Goal: Communication & Community: Answer question/provide support

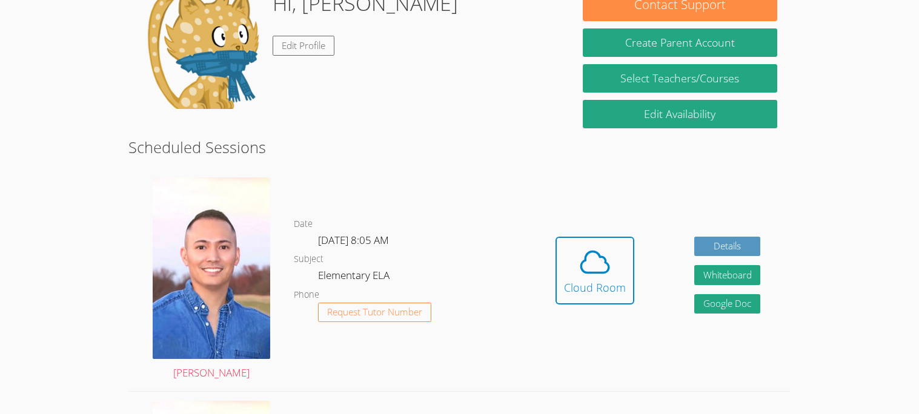
scroll to position [193, 0]
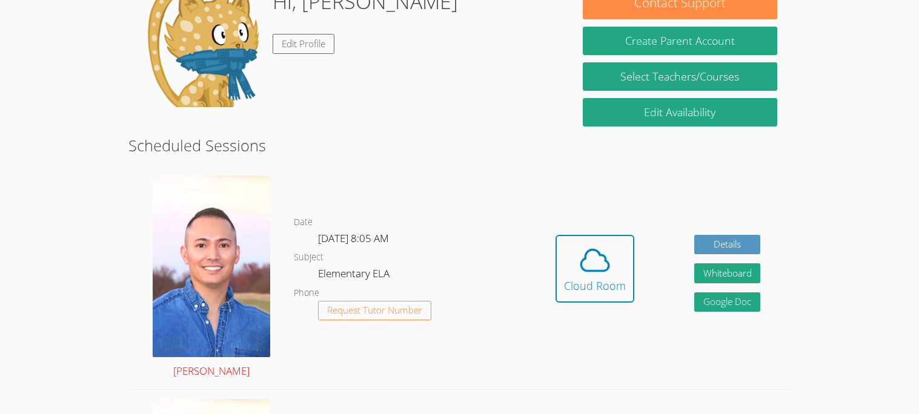
click at [220, 218] on img at bounding box center [212, 267] width 118 height 182
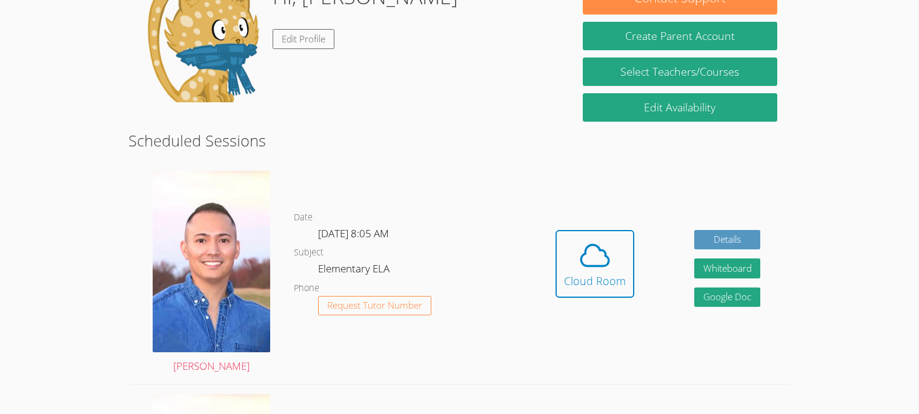
scroll to position [217, 0]
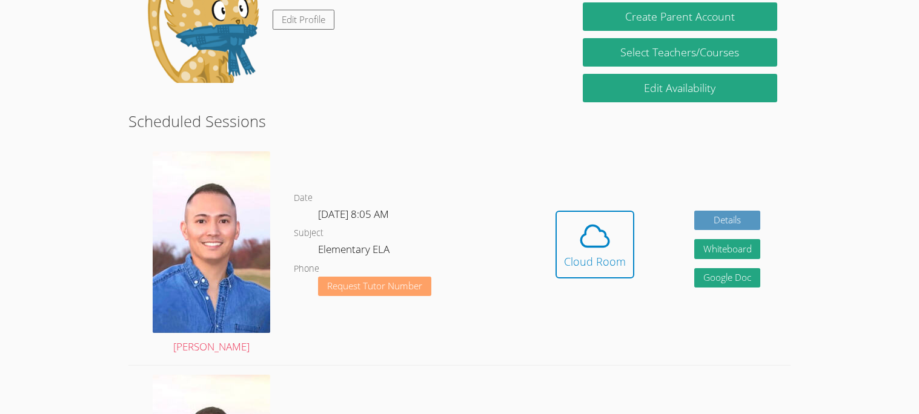
click at [365, 284] on span "Request Tutor Number" at bounding box center [374, 286] width 95 height 9
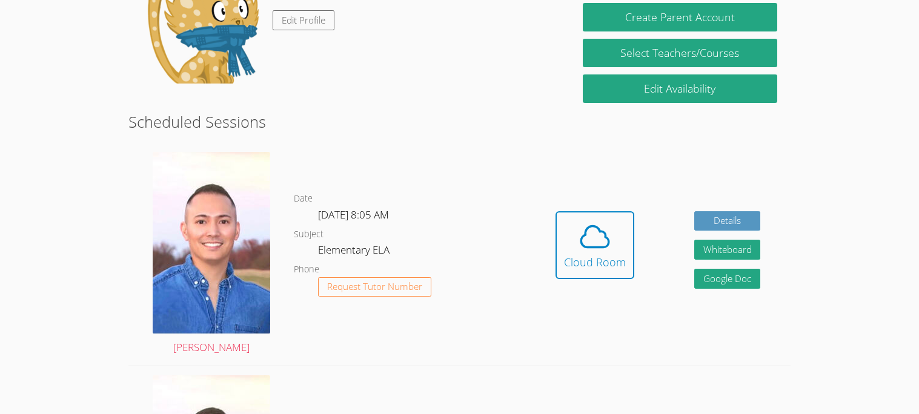
scroll to position [175, 0]
click at [357, 284] on span "Request Tutor Number" at bounding box center [374, 286] width 95 height 9
click at [576, 254] on div "Cloud Room" at bounding box center [595, 262] width 62 height 17
click at [408, 282] on span "Request Tutor Number" at bounding box center [374, 286] width 95 height 9
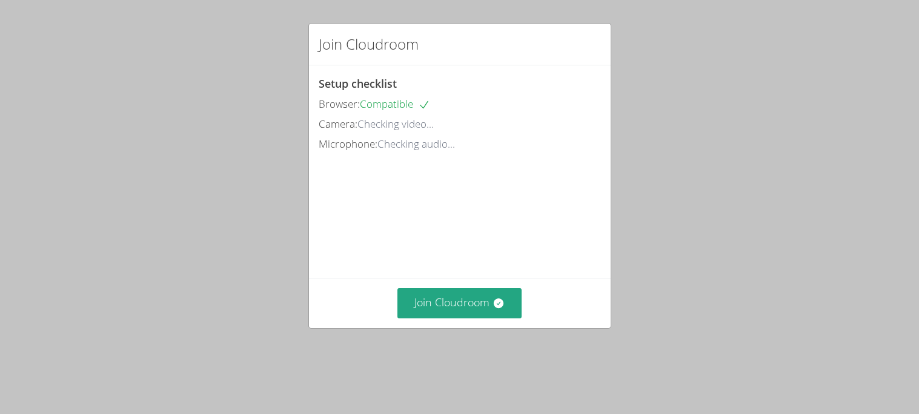
click at [333, 118] on span "Camera:" at bounding box center [338, 124] width 39 height 14
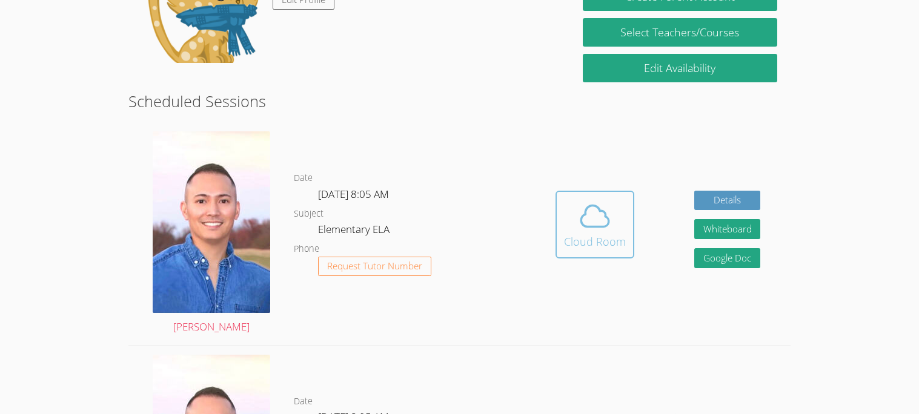
scroll to position [199, 0]
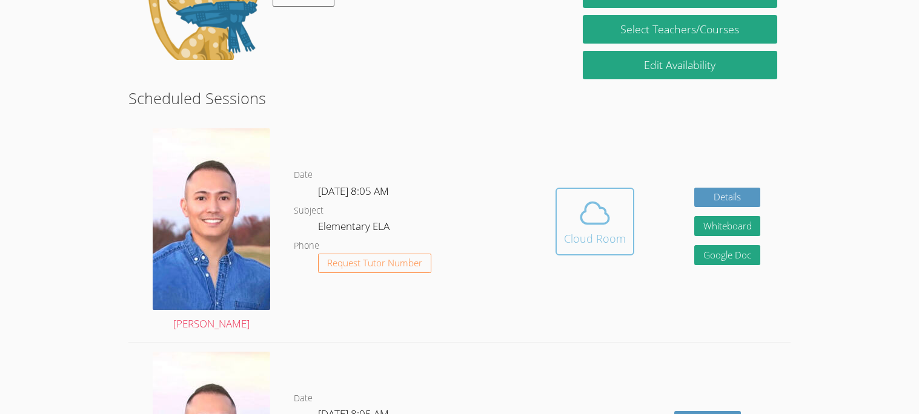
click at [610, 242] on div "Cloud Room" at bounding box center [595, 238] width 62 height 17
click at [221, 207] on img at bounding box center [212, 219] width 118 height 182
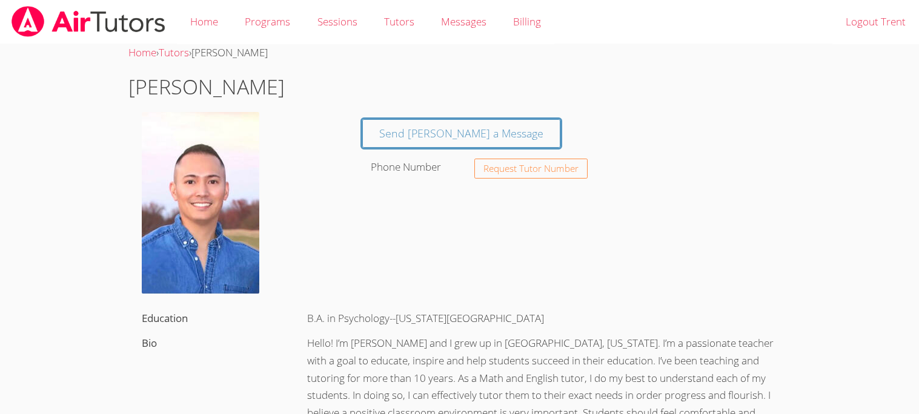
click at [197, 230] on img at bounding box center [201, 203] width 118 height 182
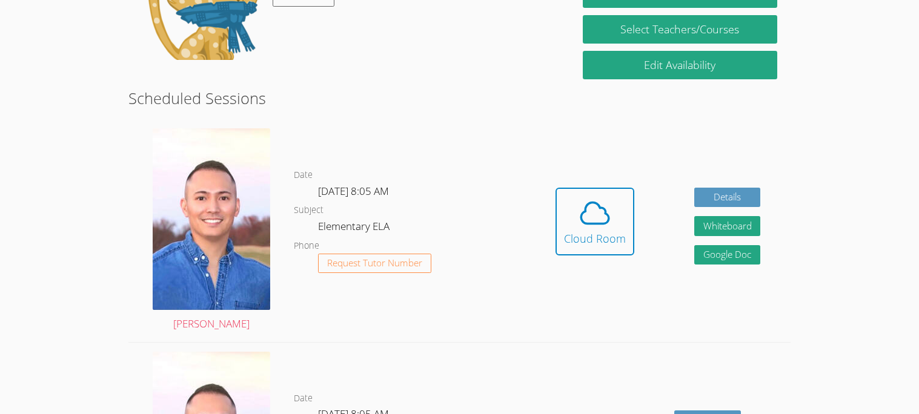
scroll to position [242, 0]
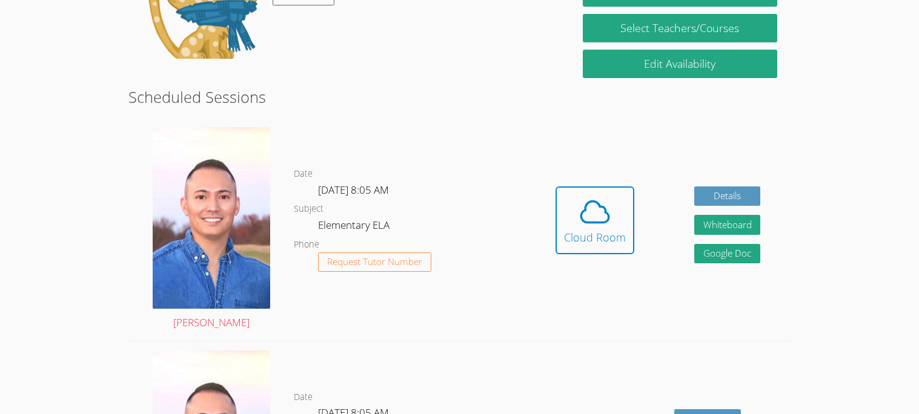
click at [522, 212] on dl "Date Wed Oct 8, 8:05 AM Subject Elementary ELA Phone Request Tutor Number" at bounding box center [409, 230] width 231 height 126
click at [540, 284] on div "Hidden Cloud Room Details Whiteboard Hidden Google Doc" at bounding box center [658, 229] width 265 height 223
click at [449, 235] on dl "Date Wed Oct 8, 8:05 AM Subject Elementary ELA Phone Request Tutor Number" at bounding box center [409, 230] width 231 height 126
click at [599, 202] on icon at bounding box center [595, 212] width 34 height 34
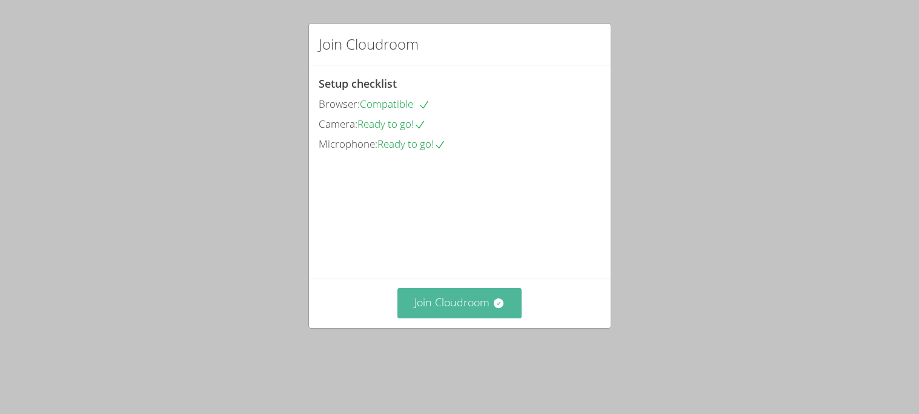
click at [439, 318] on button "Join Cloudroom" at bounding box center [459, 303] width 124 height 30
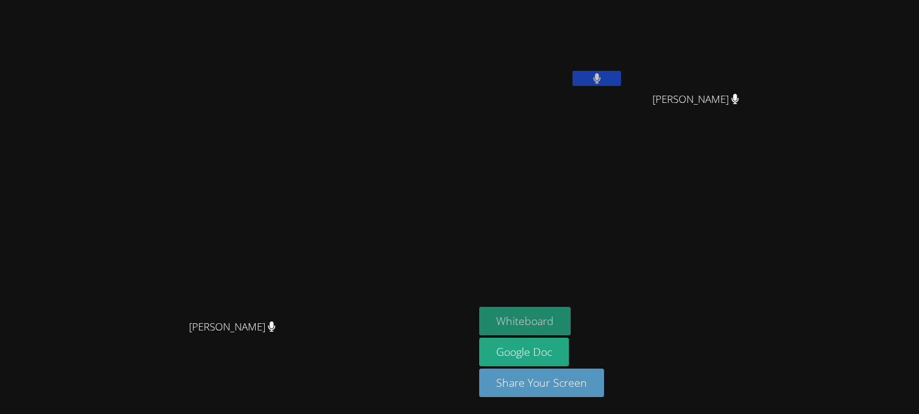
click at [571, 324] on button "Whiteboard" at bounding box center [524, 321] width 91 height 28
